Goal: Transaction & Acquisition: Purchase product/service

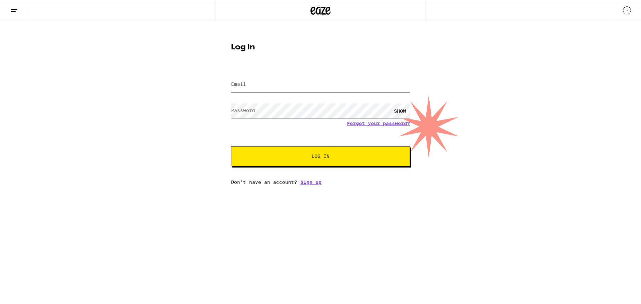
type input "[PERSON_NAME][EMAIL_ADDRESS][DOMAIN_NAME]"
click at [286, 163] on button "Log In" at bounding box center [320, 156] width 179 height 20
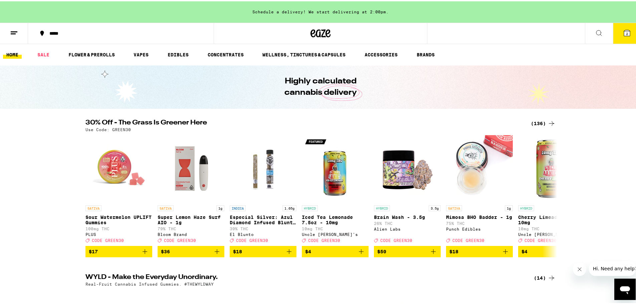
click at [627, 30] on button "2" at bounding box center [627, 32] width 28 height 21
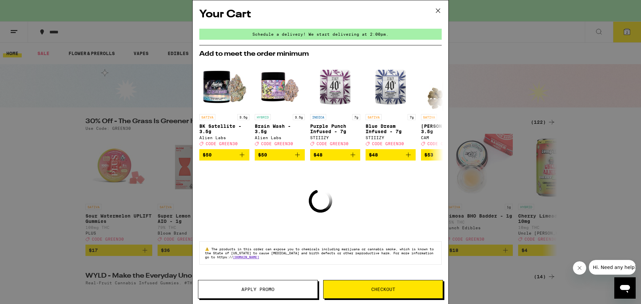
click at [341, 288] on span "Checkout" at bounding box center [383, 289] width 119 height 5
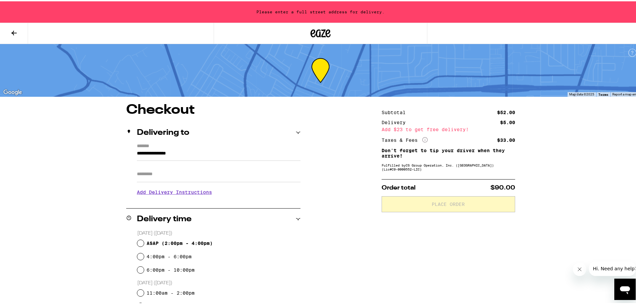
click at [14, 31] on icon at bounding box center [13, 31] width 5 height 5
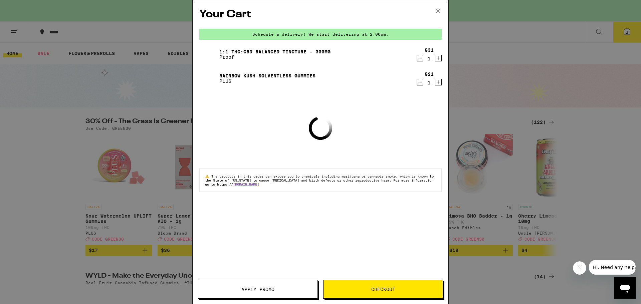
click at [421, 82] on icon "Decrement" at bounding box center [420, 82] width 6 height 8
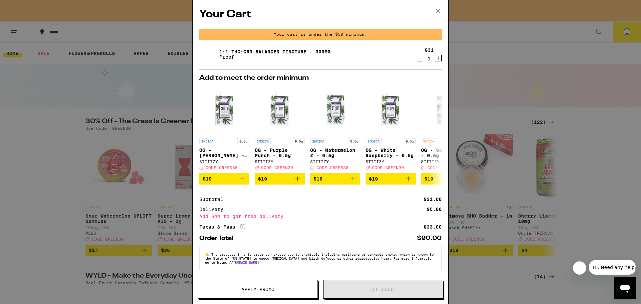
click at [244, 229] on icon "More Info" at bounding box center [242, 226] width 5 height 5
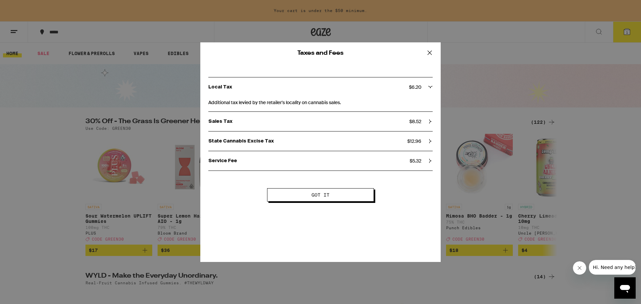
click at [341, 200] on button "Got it" at bounding box center [320, 194] width 107 height 13
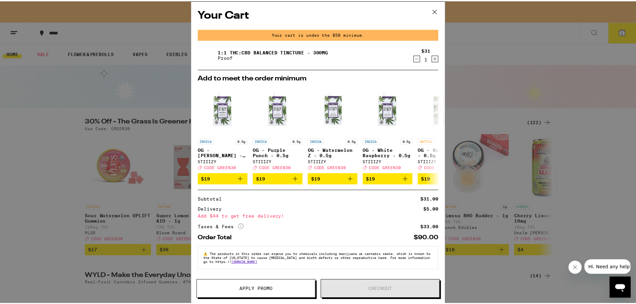
scroll to position [3, 0]
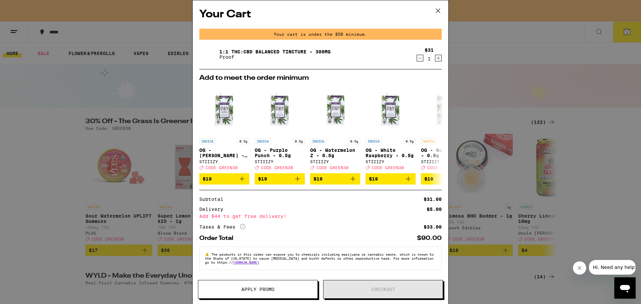
click at [440, 9] on icon at bounding box center [438, 11] width 10 height 10
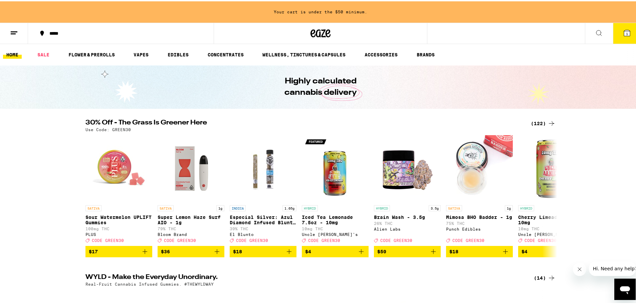
click at [624, 29] on icon at bounding box center [627, 32] width 6 height 6
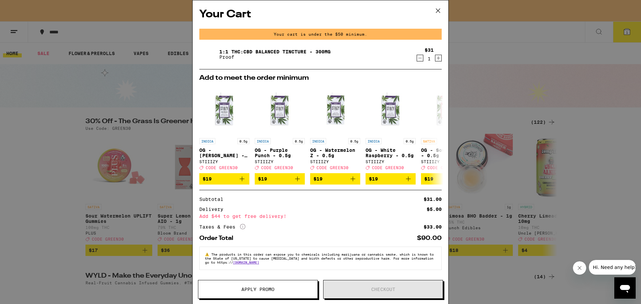
click at [435, 58] on icon "Increment" at bounding box center [438, 58] width 6 height 8
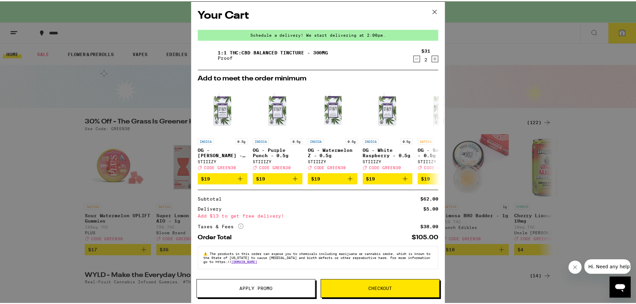
scroll to position [3, 0]
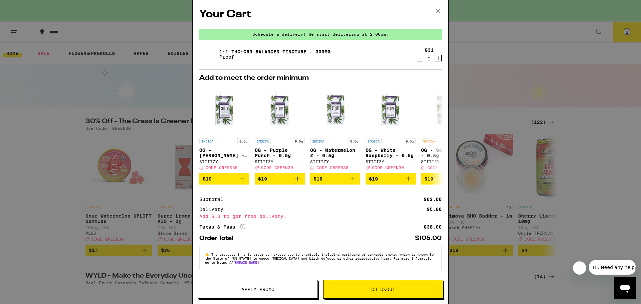
click at [291, 294] on button "Apply Promo" at bounding box center [258, 289] width 120 height 19
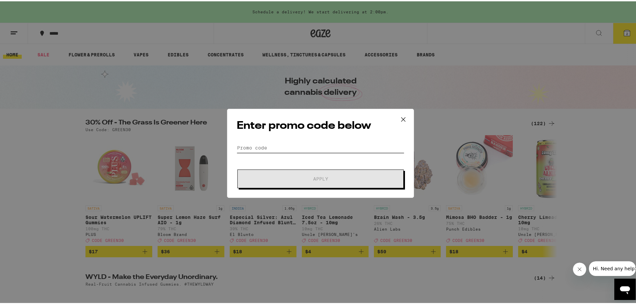
click at [265, 145] on input "Promo Code" at bounding box center [321, 147] width 168 height 10
click at [401, 115] on icon at bounding box center [403, 118] width 10 height 10
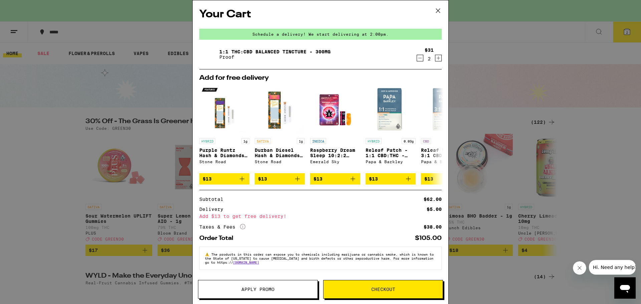
click at [438, 9] on icon at bounding box center [438, 11] width 10 height 10
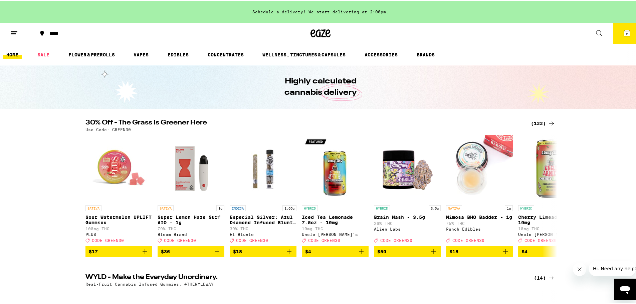
click at [13, 34] on icon at bounding box center [14, 32] width 8 height 8
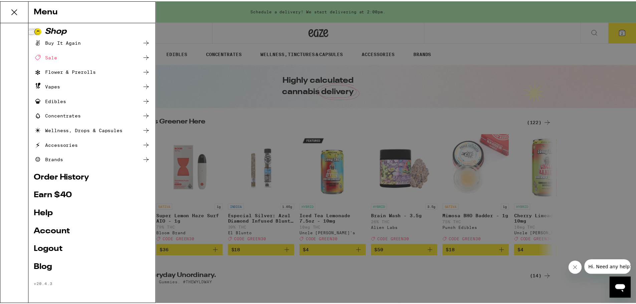
scroll to position [3, 0]
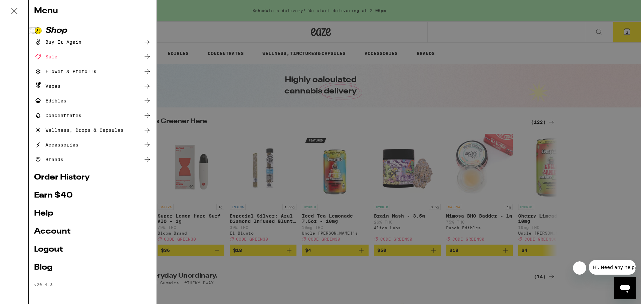
click at [43, 223] on ul "Shop Buy It Again Sale Flower & Prerolls Vapes Edibles Concentrates Wellness, D…" at bounding box center [92, 157] width 117 height 260
click at [47, 229] on link "Account" at bounding box center [92, 232] width 117 height 8
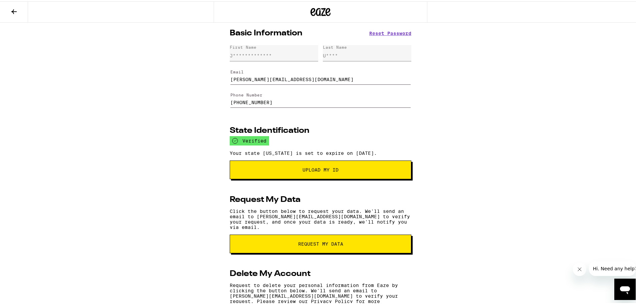
click at [10, 13] on icon at bounding box center [14, 10] width 8 height 8
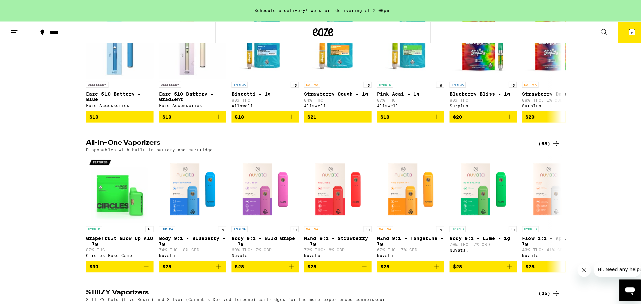
scroll to position [1102, 0]
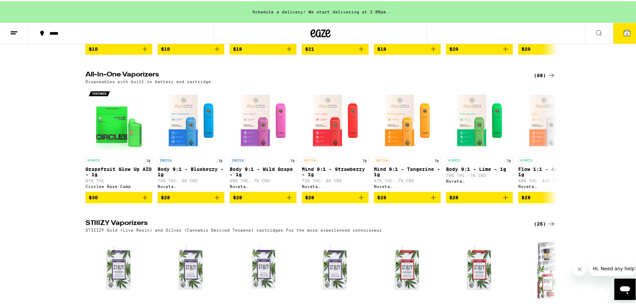
click at [621, 37] on button "2" at bounding box center [627, 32] width 28 height 21
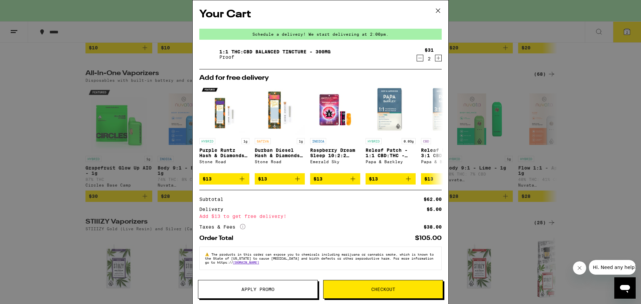
click at [244, 229] on icon "More Info" at bounding box center [242, 226] width 5 height 5
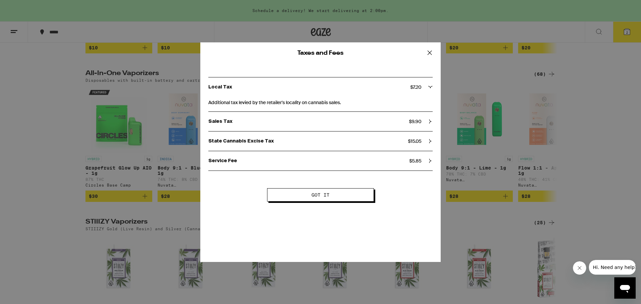
click at [310, 195] on span "Got it" at bounding box center [320, 195] width 53 height 5
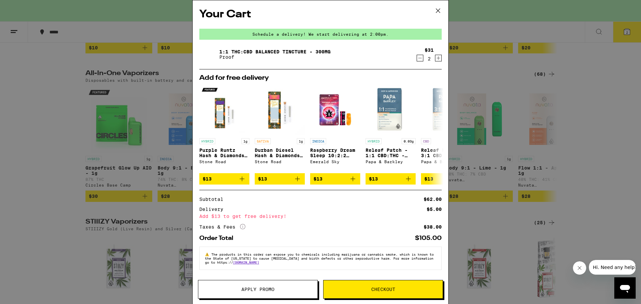
click at [417, 58] on icon "Decrement" at bounding box center [420, 58] width 6 height 8
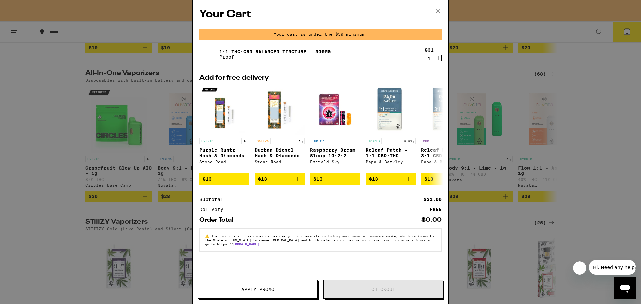
click at [320, 217] on div "Order Total $0.00" at bounding box center [320, 217] width 242 height 11
click at [439, 139] on icon at bounding box center [438, 135] width 8 height 8
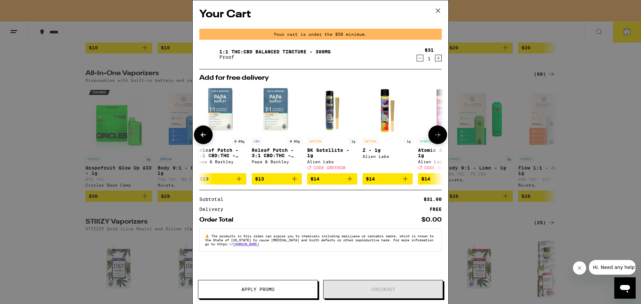
scroll to position [0, 170]
click at [237, 181] on icon "Add to bag" at bounding box center [239, 179] width 8 height 8
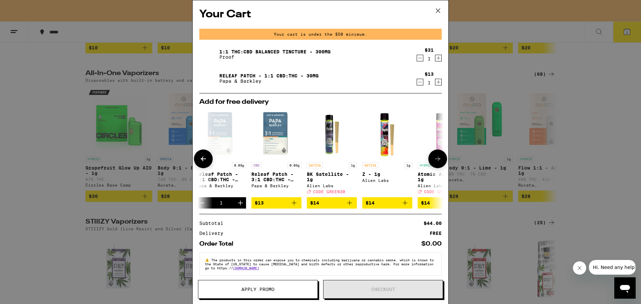
click at [294, 205] on icon "Add to bag" at bounding box center [294, 203] width 5 height 5
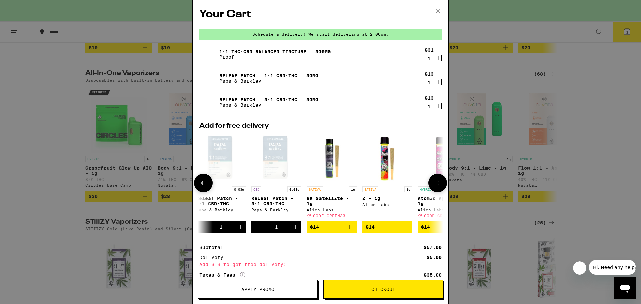
click at [440, 185] on button at bounding box center [437, 183] width 19 height 19
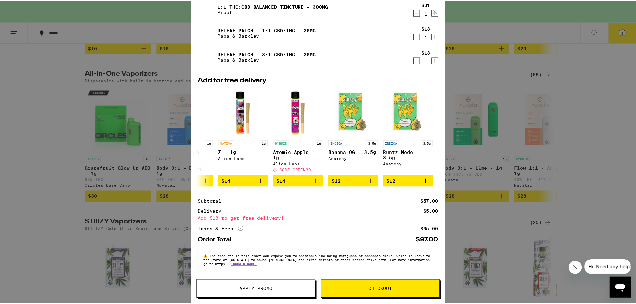
scroll to position [0, 0]
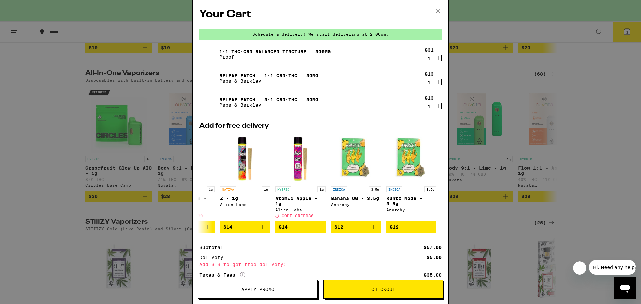
click at [435, 7] on icon at bounding box center [438, 11] width 10 height 10
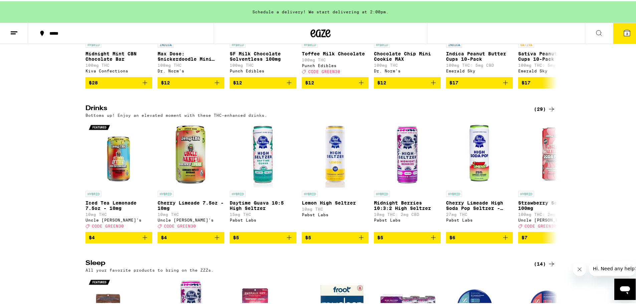
scroll to position [2406, 0]
